Goal: Find specific page/section: Find specific page/section

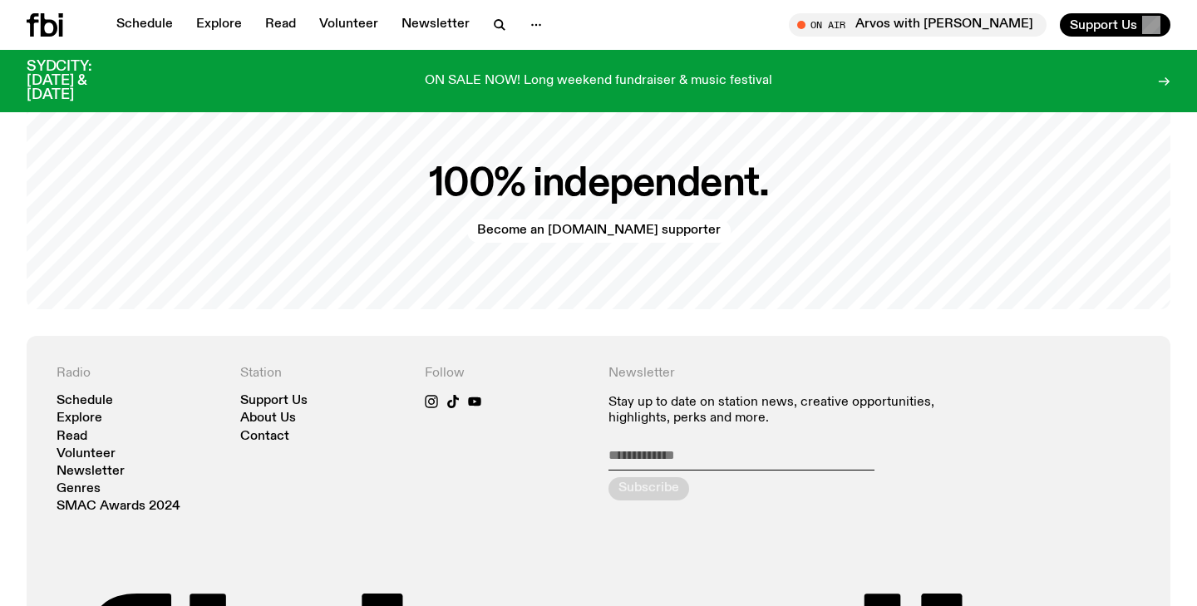
scroll to position [3749, 0]
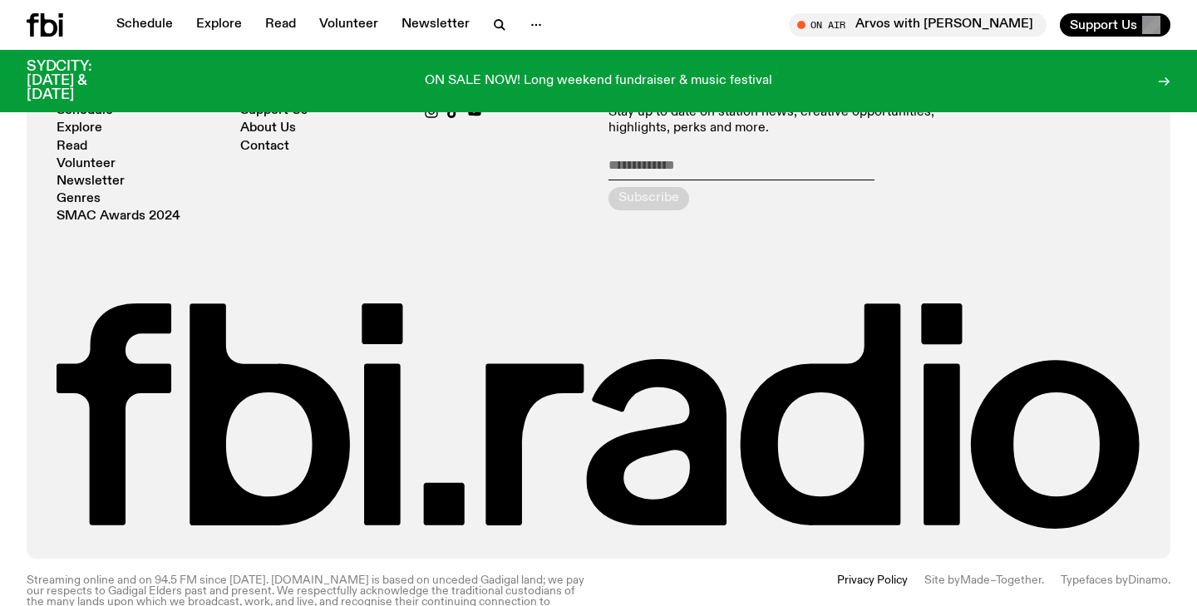
click at [121, 171] on nav "Schedule Explore Read Volunteer Newsletter Genres SMAC Awards 2024" at bounding box center [139, 164] width 164 height 118
click at [121, 210] on link "SMAC Awards 2024" at bounding box center [119, 216] width 124 height 12
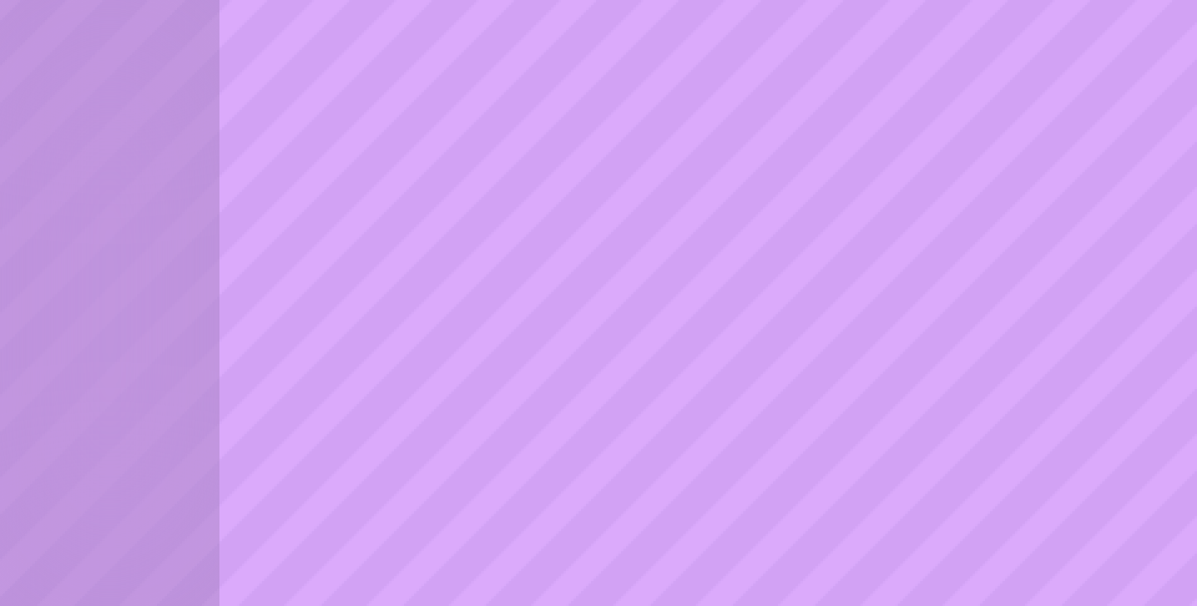
scroll to position [1340, 0]
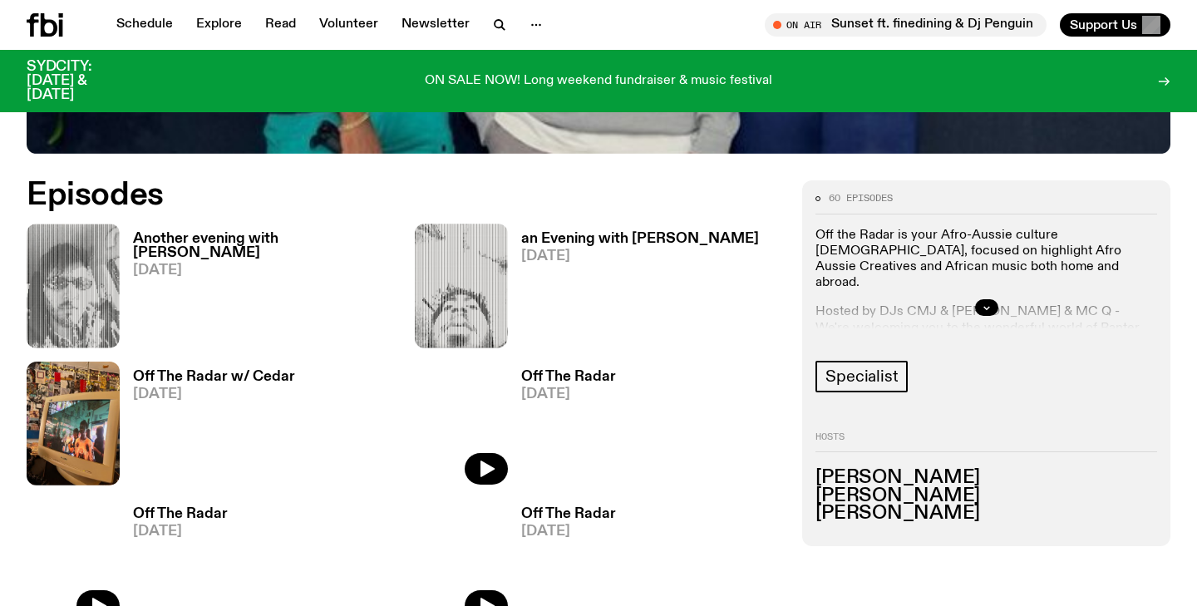
scroll to position [728, 0]
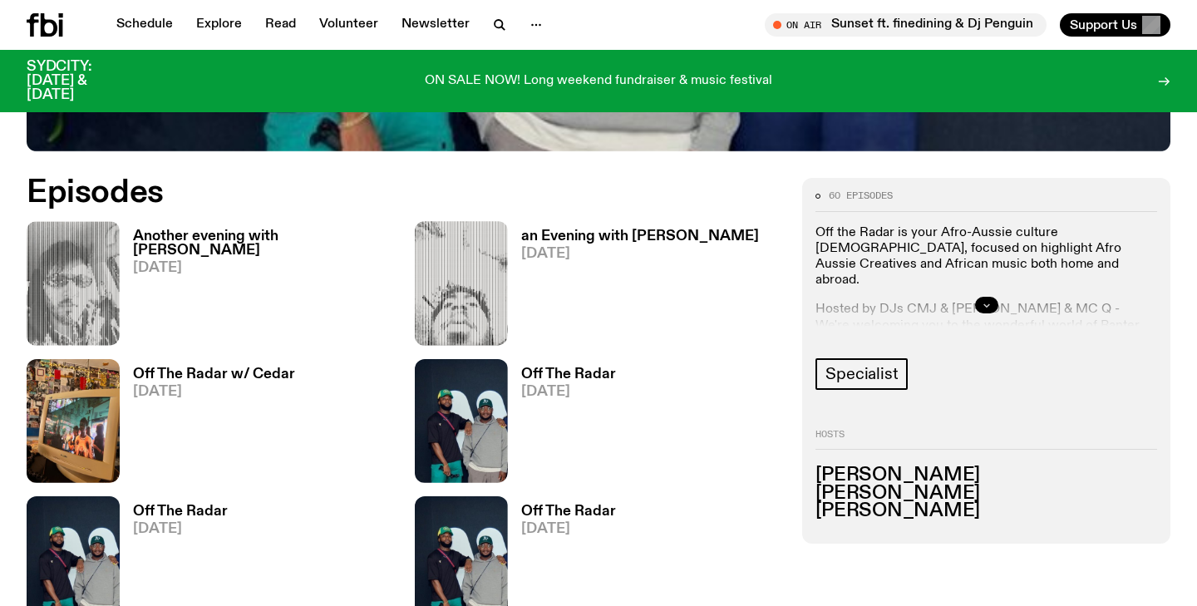
click at [986, 307] on icon "button" at bounding box center [986, 305] width 6 height 2
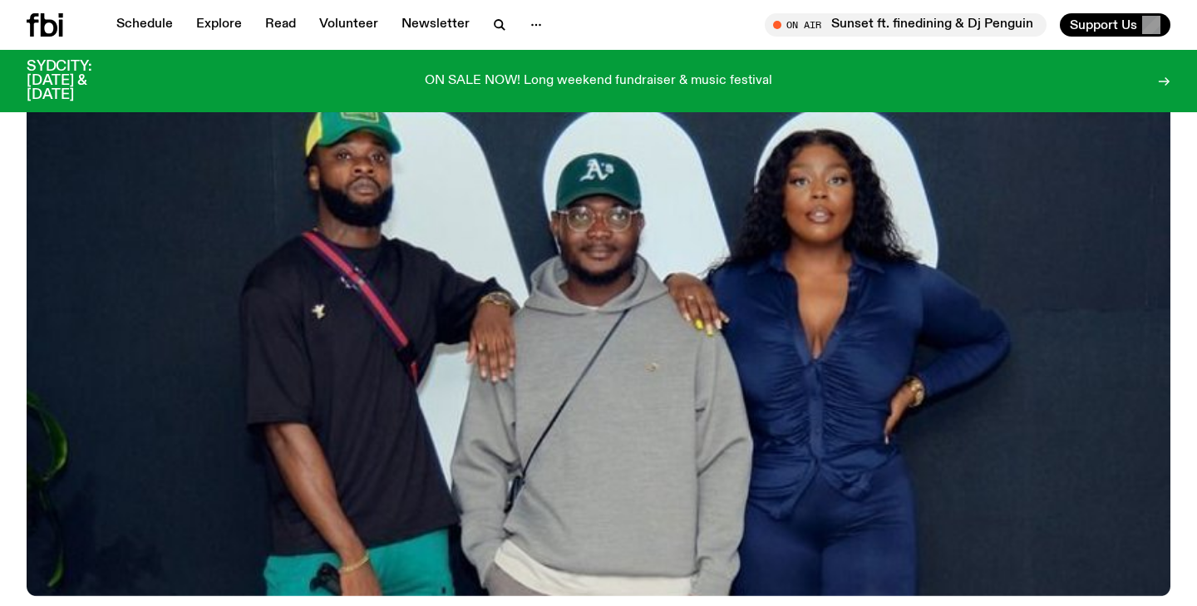
scroll to position [272, 0]
